Goal: Information Seeking & Learning: Learn about a topic

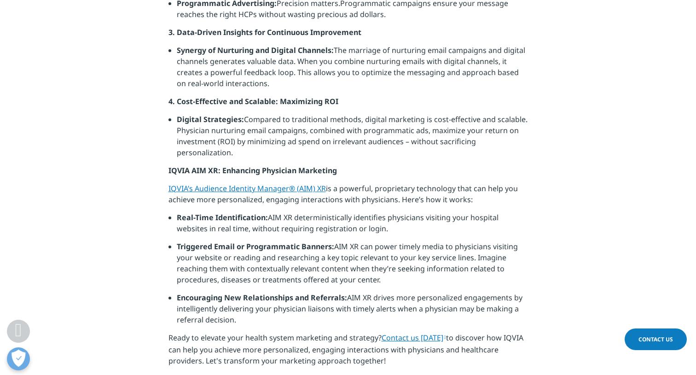
scroll to position [599, 0]
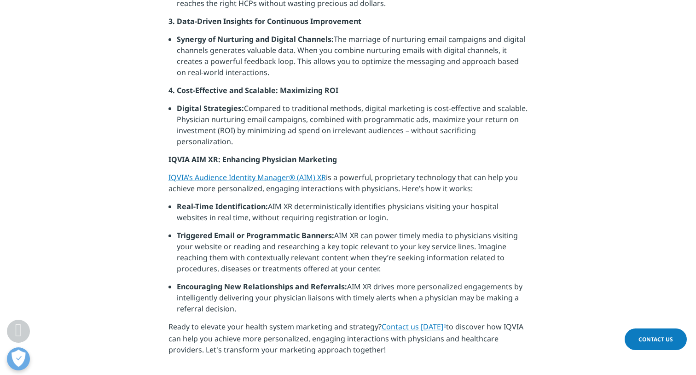
click at [225, 176] on link "IQVIA’s Audience Identity Manager® (AIM) XR" at bounding box center [247, 177] width 157 height 10
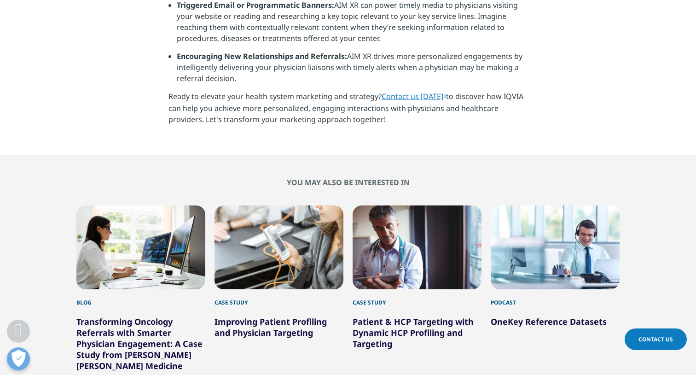
scroll to position [1013, 0]
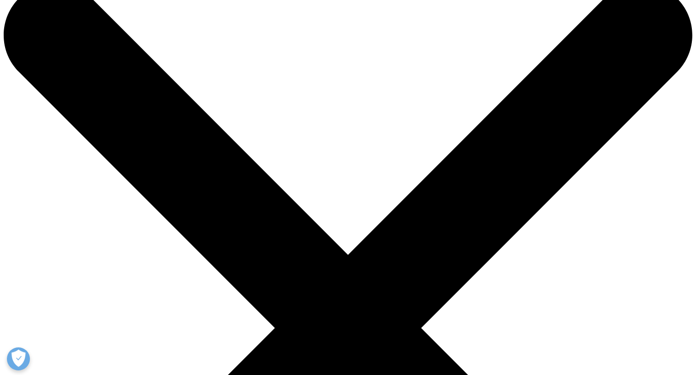
scroll to position [46, 0]
